Goal: Task Accomplishment & Management: Complete application form

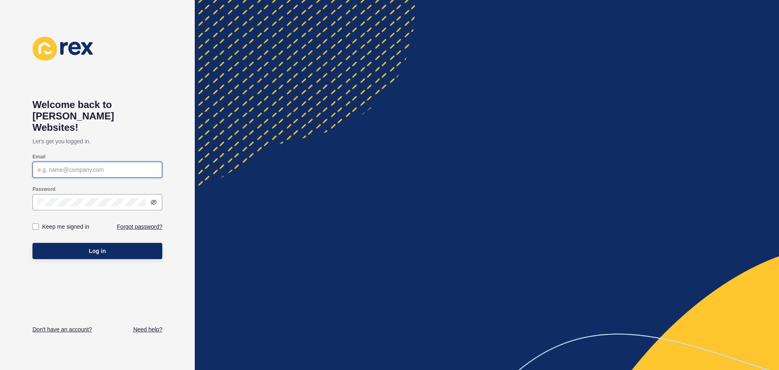
click at [74, 166] on input "Email" at bounding box center [97, 170] width 119 height 8
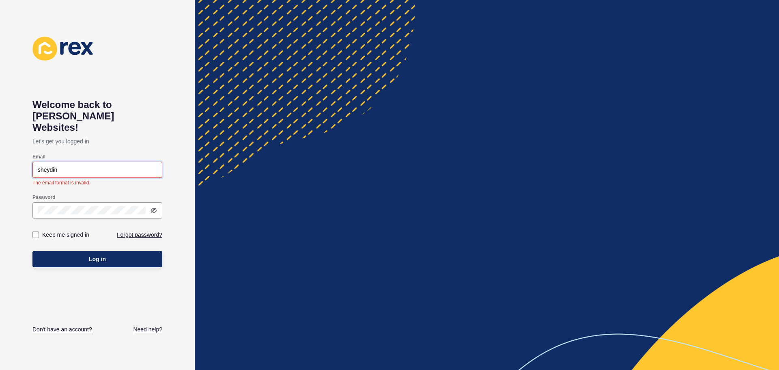
click at [74, 166] on input "sheydin" at bounding box center [97, 170] width 119 height 8
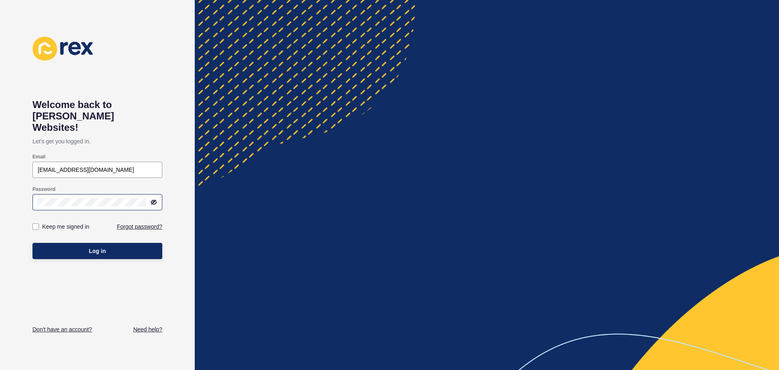
click at [155, 200] on icon at bounding box center [154, 202] width 5 height 4
click at [71, 243] on button "Log in" at bounding box center [97, 251] width 130 height 16
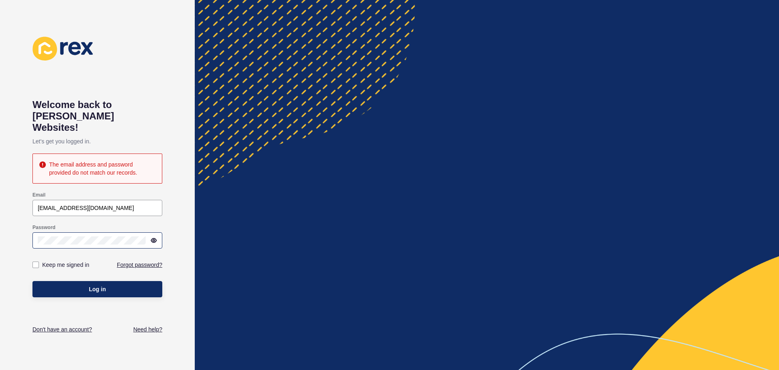
click at [101, 233] on div at bounding box center [97, 240] width 130 height 16
click at [0, 228] on div "Welcome back to [PERSON_NAME] Websites! Let's get you logged in. The email addr…" at bounding box center [97, 185] width 195 height 370
click at [91, 285] on span "Log in" at bounding box center [97, 289] width 17 height 8
drag, startPoint x: 58, startPoint y: 197, endPoint x: 0, endPoint y: 194, distance: 58.1
click at [0, 194] on div "Welcome back to [PERSON_NAME] Websites! Let's get you logged in. The email addr…" at bounding box center [97, 185] width 195 height 370
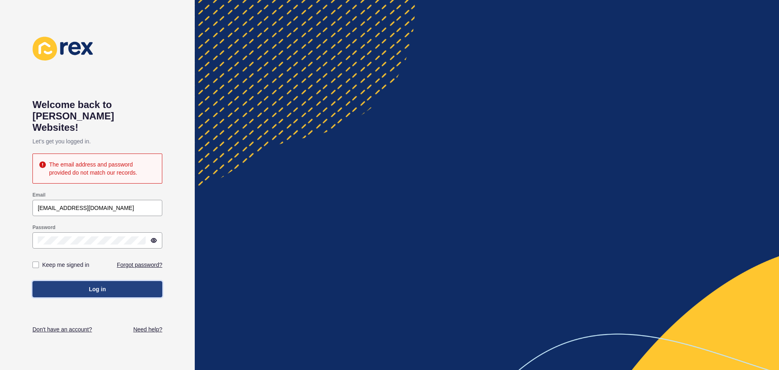
click at [116, 281] on button "Log in" at bounding box center [97, 289] width 130 height 16
drag, startPoint x: 45, startPoint y: 195, endPoint x: 25, endPoint y: 195, distance: 20.3
click at [38, 204] on input "[EMAIL_ADDRESS][DOMAIN_NAME]" at bounding box center [97, 208] width 119 height 8
click at [106, 285] on span "Log in" at bounding box center [97, 289] width 17 height 8
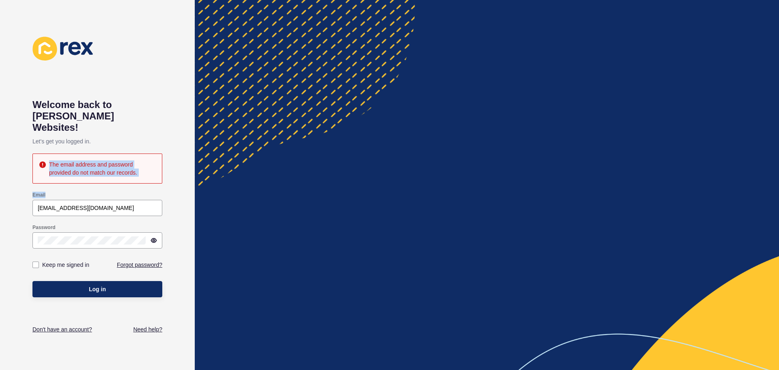
drag, startPoint x: 0, startPoint y: 162, endPoint x: 0, endPoint y: 153, distance: 8.9
click at [0, 153] on div "Welcome back to [PERSON_NAME] Websites! Let's get you logged in. The email addr…" at bounding box center [97, 185] width 195 height 370
click at [99, 204] on input "[EMAIL_ADDRESS][DOMAIN_NAME]" at bounding box center [97, 208] width 119 height 8
click at [88, 204] on input "[EMAIL_ADDRESS][DOMAIN_NAME]" at bounding box center [97, 208] width 119 height 8
drag, startPoint x: 49, startPoint y: 194, endPoint x: 27, endPoint y: 196, distance: 22.0
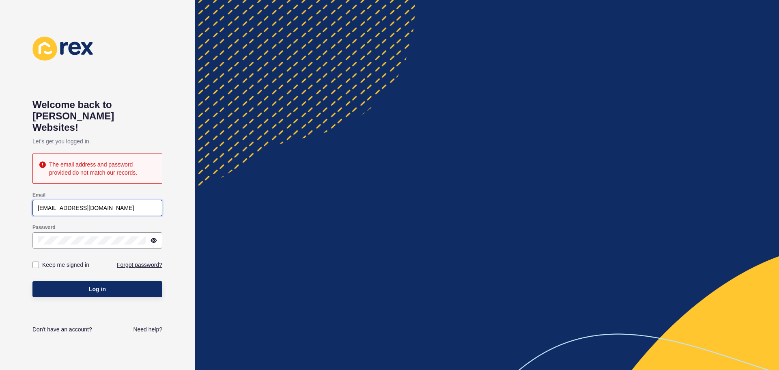
click at [27, 196] on div "Welcome back to [PERSON_NAME] Websites! Let's get you logged in. The email addr…" at bounding box center [97, 185] width 195 height 370
click at [32, 281] on button "Log in" at bounding box center [97, 289] width 130 height 16
click at [98, 201] on div "[EMAIL_ADDRESS][DOMAIN_NAME]" at bounding box center [97, 208] width 130 height 16
drag, startPoint x: 5, startPoint y: 206, endPoint x: 0, endPoint y: 209, distance: 5.6
click at [0, 208] on div "Welcome back to [PERSON_NAME] Websites! Let's get you logged in. The email addr…" at bounding box center [97, 185] width 195 height 370
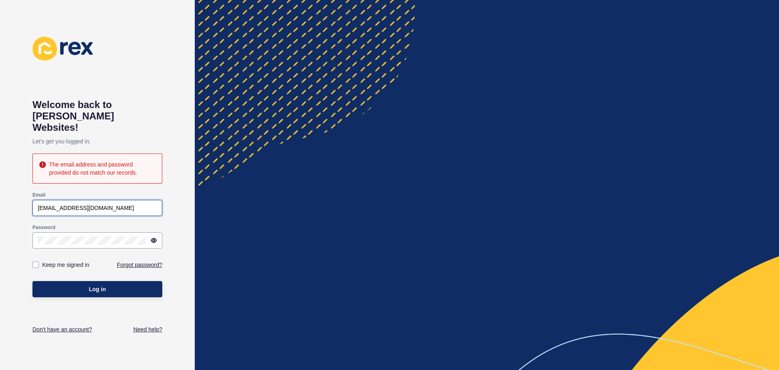
click at [85, 204] on input "[EMAIL_ADDRESS][DOMAIN_NAME]" at bounding box center [97, 208] width 119 height 8
drag, startPoint x: 94, startPoint y: 196, endPoint x: 0, endPoint y: 198, distance: 93.8
click at [0, 198] on div "Welcome back to [PERSON_NAME] Websites! Let's get you logged in. The email addr…" at bounding box center [97, 185] width 195 height 370
type input "[EMAIL_ADDRESS][DOMAIN_NAME]"
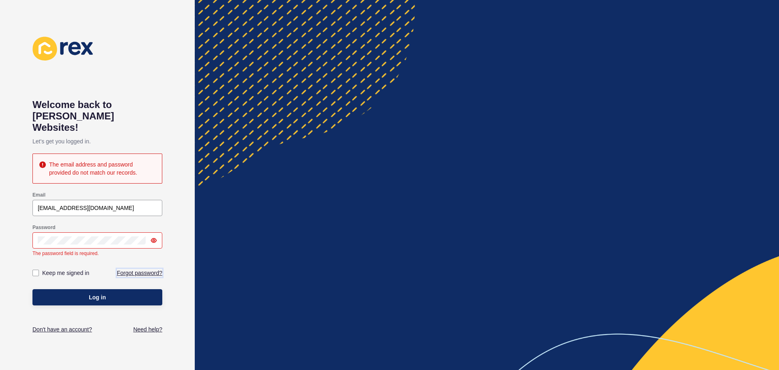
click at [147, 261] on div "Keep me signed in Forgot password?" at bounding box center [97, 273] width 130 height 24
click at [123, 269] on link "Forgot password?" at bounding box center [139, 273] width 45 height 8
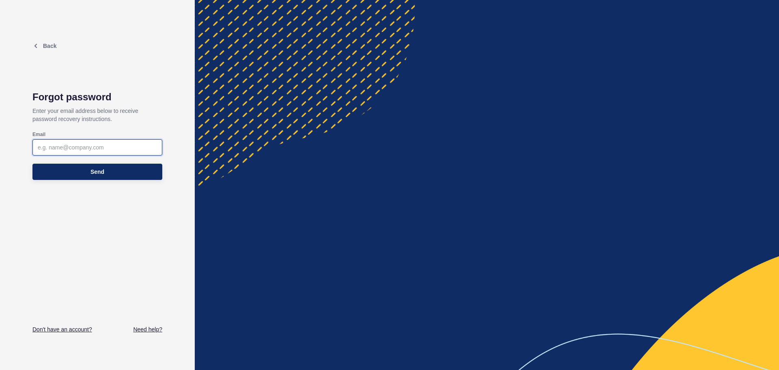
click at [79, 151] on input "Email" at bounding box center [97, 147] width 119 height 8
type input "[EMAIL_ADDRESS][DOMAIN_NAME]"
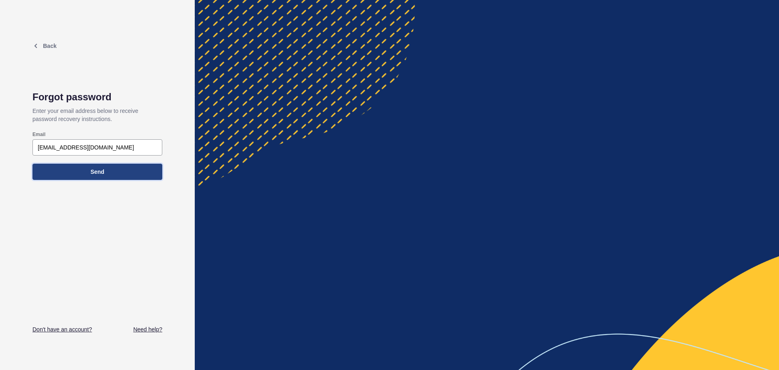
click at [76, 171] on button "Send" at bounding box center [97, 172] width 130 height 16
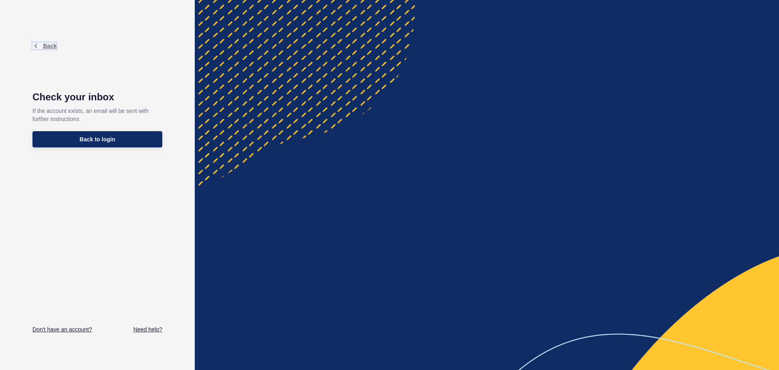
click at [37, 44] on icon at bounding box center [36, 46] width 3 height 4
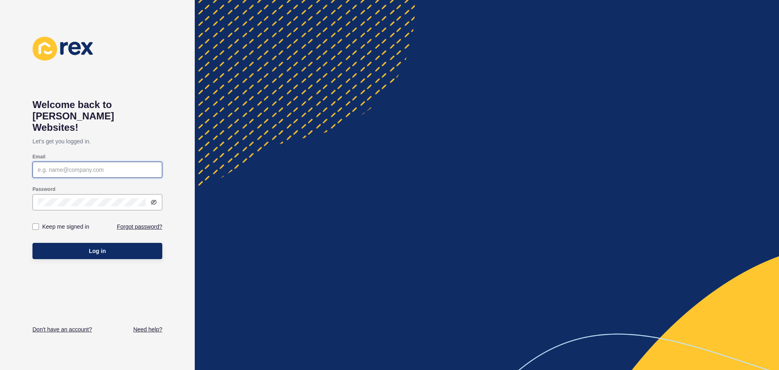
click at [79, 166] on input "Email" at bounding box center [97, 170] width 119 height 8
type input "[EMAIL_ADDRESS][DOMAIN_NAME]"
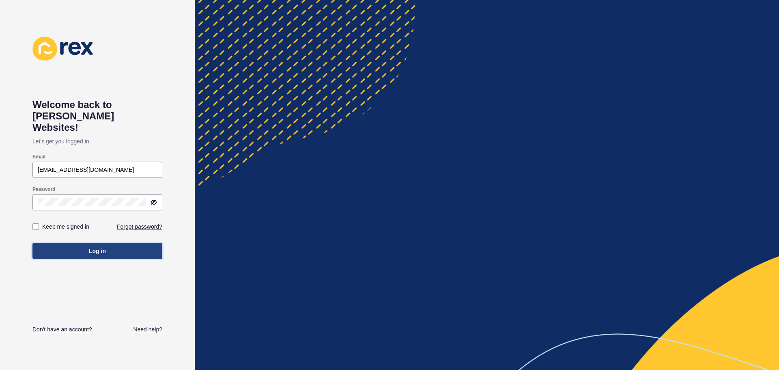
click at [96, 243] on button "Log in" at bounding box center [97, 251] width 130 height 16
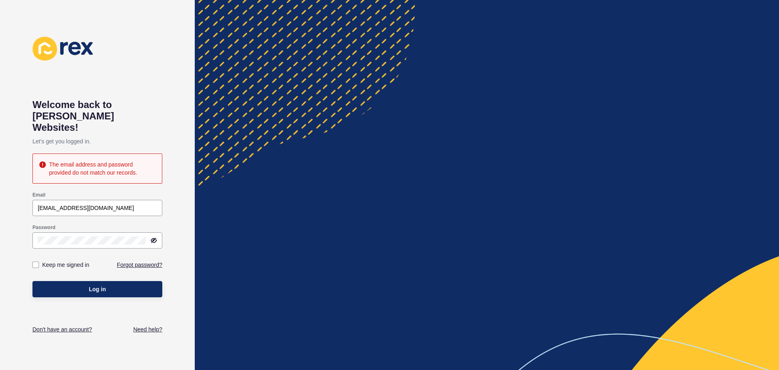
click at [79, 224] on div "Password" at bounding box center [97, 227] width 130 height 6
click at [71, 240] on div "Password" at bounding box center [97, 236] width 130 height 32
click at [71, 234] on div at bounding box center [97, 240] width 130 height 16
click at [156, 237] on icon at bounding box center [154, 240] width 6 height 6
click at [114, 281] on button "Log in" at bounding box center [97, 289] width 130 height 16
